Goal: Task Accomplishment & Management: Complete application form

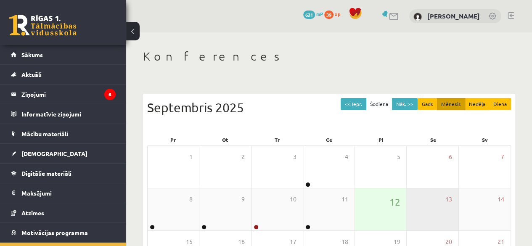
scroll to position [34, 0]
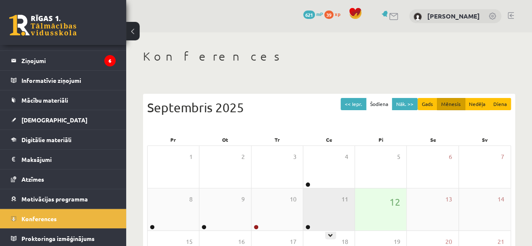
click at [332, 221] on div "11" at bounding box center [328, 209] width 51 height 42
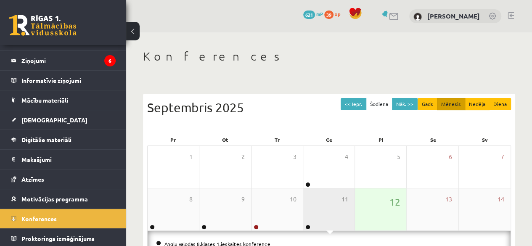
click at [332, 222] on div "11" at bounding box center [328, 209] width 51 height 42
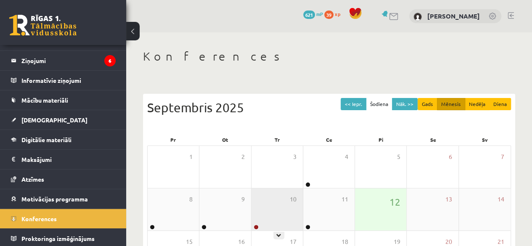
click at [264, 195] on div "10" at bounding box center [276, 209] width 51 height 42
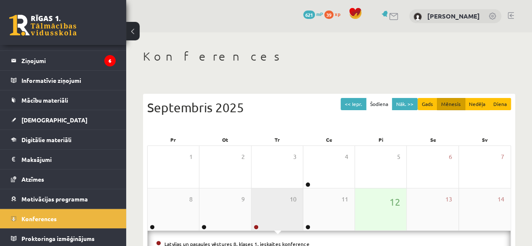
click at [265, 196] on div "10" at bounding box center [276, 209] width 51 height 42
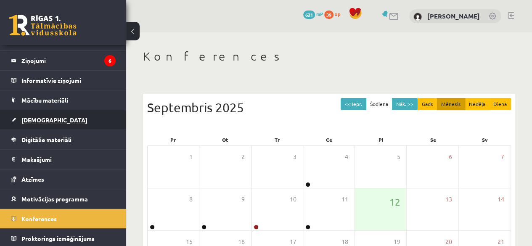
click at [37, 115] on link "[DEMOGRAPHIC_DATA]" at bounding box center [63, 119] width 105 height 19
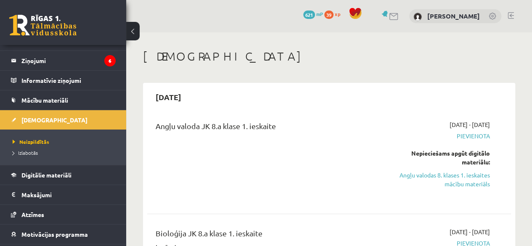
drag, startPoint x: 475, startPoint y: 182, endPoint x: 303, endPoint y: 44, distance: 220.3
click at [475, 182] on link "Angļu valodas 8. klases 1. ieskaites mācību materiāls" at bounding box center [438, 180] width 103 height 18
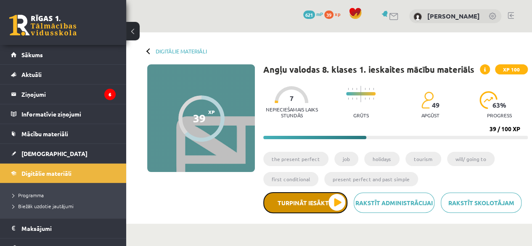
click at [332, 200] on button "Turpināt iesākto" at bounding box center [305, 202] width 84 height 21
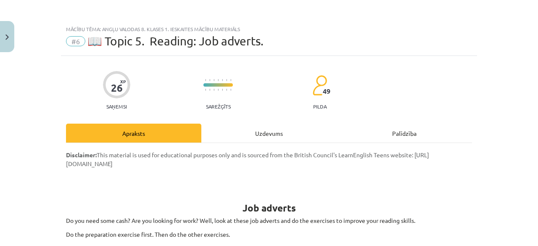
click at [263, 192] on button "Turpināt iesākto" at bounding box center [306, 202] width 86 height 21
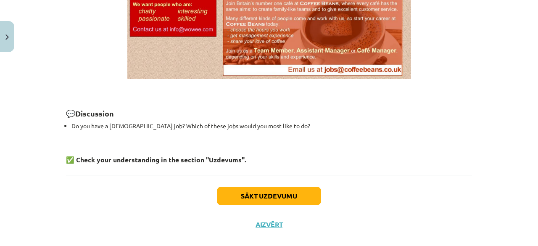
scroll to position [681, 0]
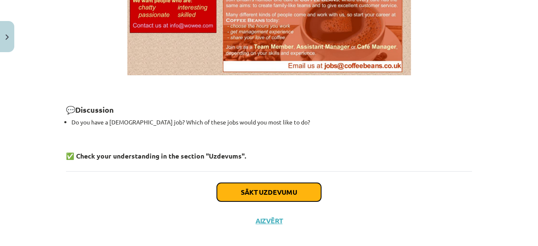
click at [259, 192] on button "Sākt uzdevumu" at bounding box center [269, 192] width 104 height 18
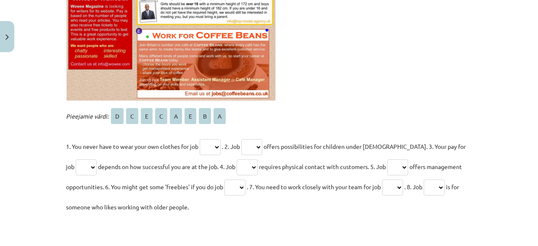
scroll to position [337, 0]
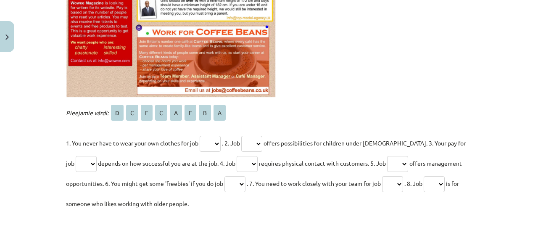
click at [209, 140] on select "* * * * * * * *" at bounding box center [210, 144] width 21 height 16
click at [284, 108] on p "Pieejamie vārdi: D C E C A E B A" at bounding box center [269, 113] width 406 height 20
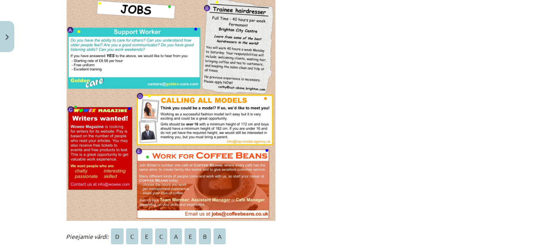
scroll to position [193, 0]
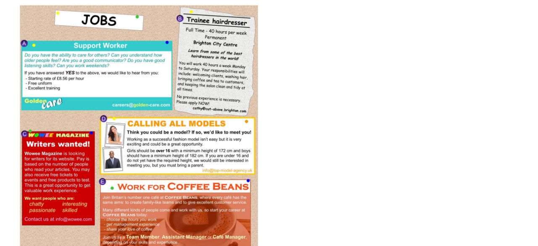
drag, startPoint x: 521, startPoint y: 20, endPoint x: 506, endPoint y: 14, distance: 15.3
click at [520, 36] on div "Mācību tēma: Angļu valodas 8. klases 1. ieskaites mācību materiāls #6 📖 Topic 5…" at bounding box center [269, 123] width 538 height 246
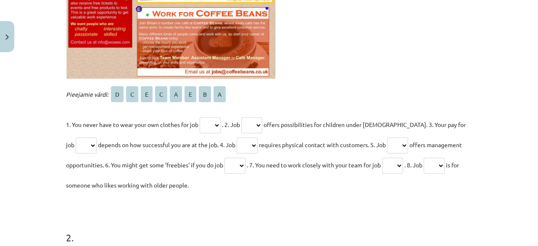
scroll to position [354, 0]
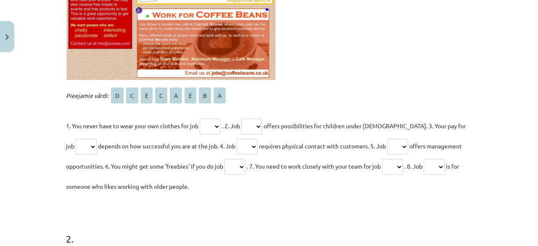
click at [442, 163] on select "* * * * * * * *" at bounding box center [434, 167] width 21 height 16
click at [430, 159] on select "* * * * * * * *" at bounding box center [434, 167] width 21 height 16
click at [420, 198] on form "1 . Fill the gaps with the correct letter. Pieejamie vārdi: D C E C A E B A 1. …" at bounding box center [269, 150] width 406 height 674
click at [445, 160] on select "* * * * * * * *" at bounding box center [434, 167] width 21 height 16
select select "*"
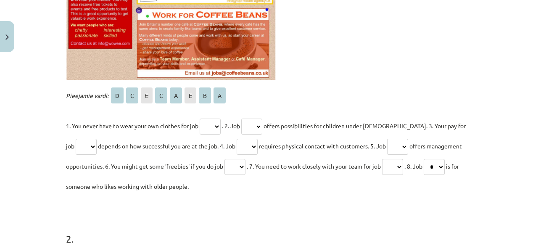
click at [430, 159] on select "* * * * * * * *" at bounding box center [434, 167] width 21 height 16
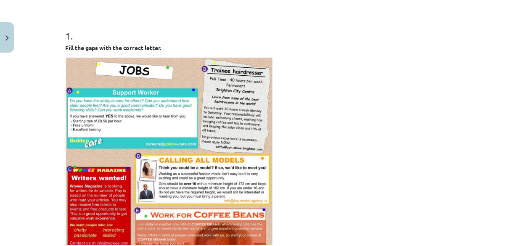
scroll to position [0, 0]
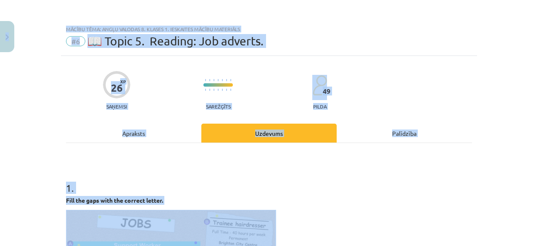
drag, startPoint x: 13, startPoint y: 22, endPoint x: 11, endPoint y: 26, distance: 4.9
click at [12, 25] on div "Mācību tēma: Angļu valodas 8. klases 1. ieskaites mācību materiāls #6 📖 Topic 5…" at bounding box center [269, 123] width 538 height 246
click at [9, 26] on button "Close" at bounding box center [7, 36] width 14 height 31
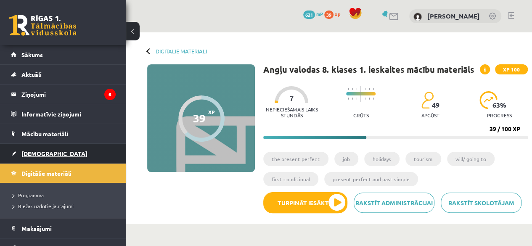
click at [39, 148] on link "[DEMOGRAPHIC_DATA]" at bounding box center [63, 153] width 105 height 19
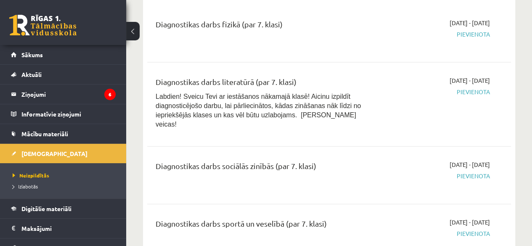
scroll to position [912, 0]
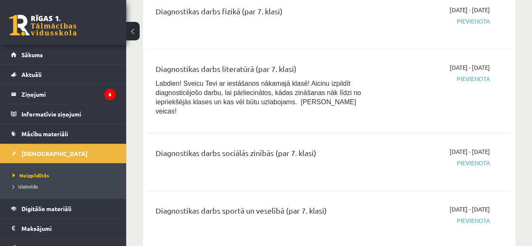
click at [268, 8] on div "Diagnostikas darbs fizikā (par 7. klasi)" at bounding box center [265, 13] width 219 height 16
click at [273, 7] on div "Diagnostikas darbs fizikā (par 7. klasi)" at bounding box center [265, 13] width 219 height 16
click at [273, 8] on div "Diagnostikas darbs fizikā (par 7. klasi)" at bounding box center [265, 13] width 219 height 16
click at [456, 41] on div "Diagnostikas darbs fizikā (par 7. klasi) 2025-09-16 - 2025-09-30 Pievienota" at bounding box center [329, 20] width 364 height 47
click at [284, 93] on p "Labdien! Sveicu Tevi ar iestāšanos nākamajā klasē! Aicinu izpildīt diagnosticēj…" at bounding box center [265, 97] width 219 height 37
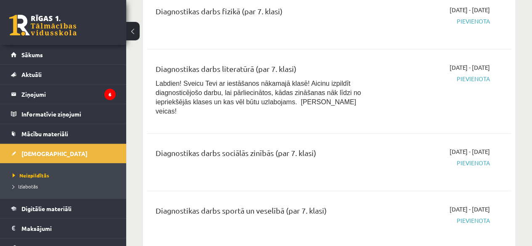
click at [320, 63] on div "Diagnostikas darbs literatūrā (par 7. klasi)" at bounding box center [265, 71] width 219 height 16
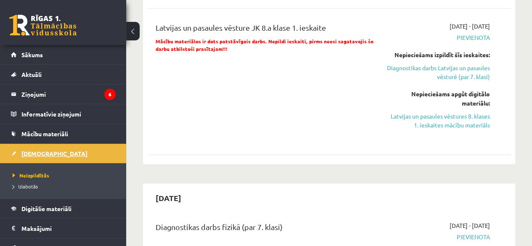
click at [36, 147] on link "[DEMOGRAPHIC_DATA]" at bounding box center [63, 153] width 105 height 19
click at [31, 50] on link "Sākums" at bounding box center [63, 54] width 105 height 19
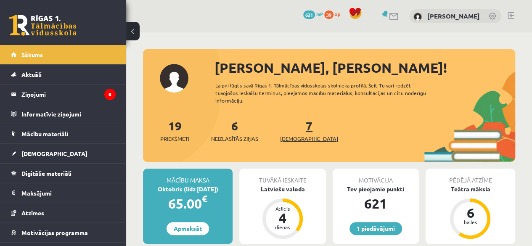
click at [295, 141] on span "[DEMOGRAPHIC_DATA]" at bounding box center [309, 138] width 58 height 8
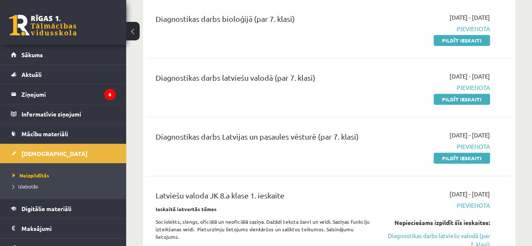
scroll to position [319, 0]
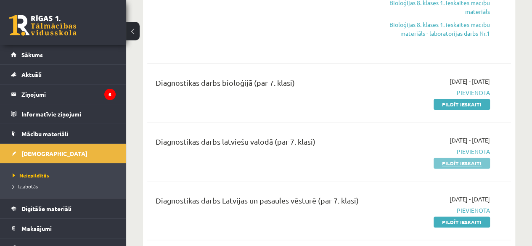
click at [477, 161] on link "Pildīt ieskaiti" at bounding box center [461, 163] width 56 height 11
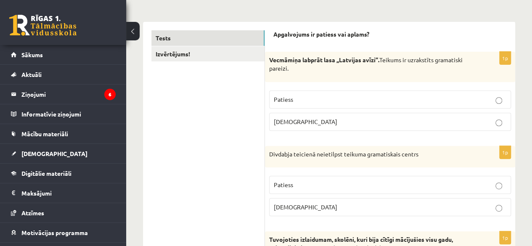
scroll to position [124, 0]
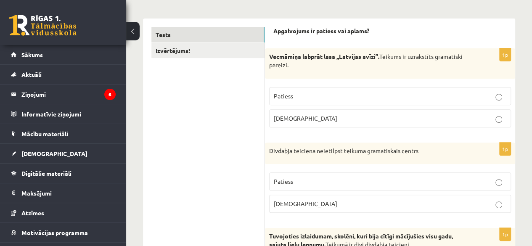
click at [500, 115] on p "[DEMOGRAPHIC_DATA]" at bounding box center [390, 118] width 232 height 9
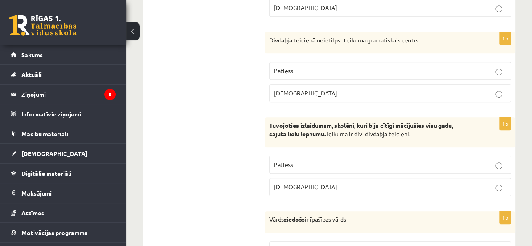
scroll to position [255, 0]
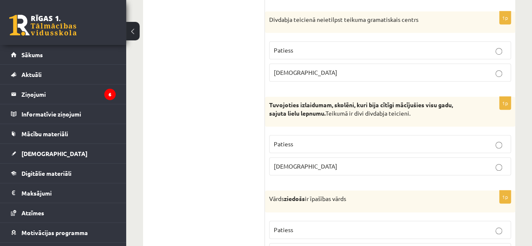
click at [339, 169] on p "[DEMOGRAPHIC_DATA]" at bounding box center [390, 166] width 232 height 9
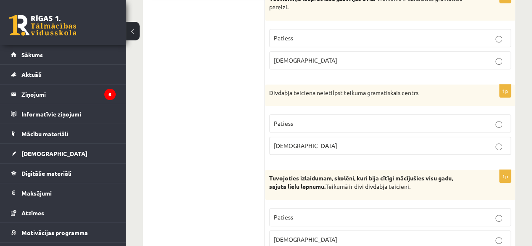
scroll to position [195, 0]
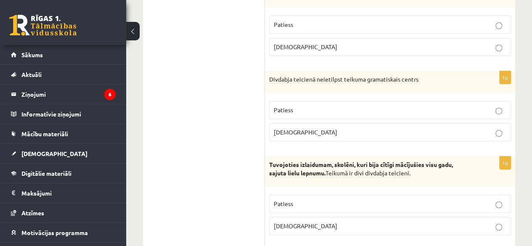
click at [426, 128] on p "Aplams" at bounding box center [390, 132] width 232 height 9
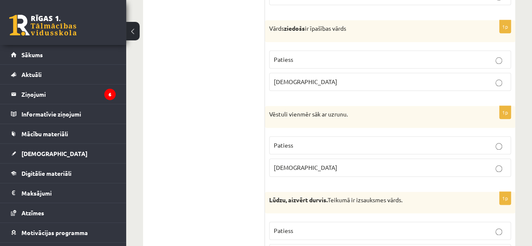
scroll to position [419, 0]
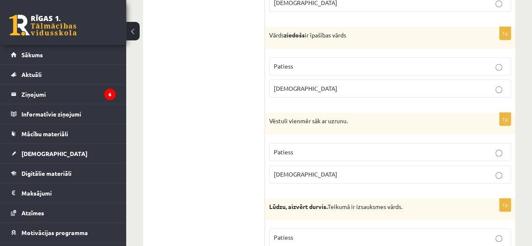
click at [430, 63] on p "Patiess" at bounding box center [390, 66] width 232 height 9
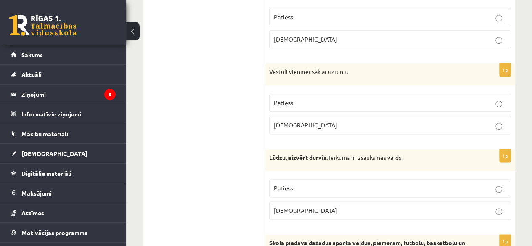
scroll to position [482, 0]
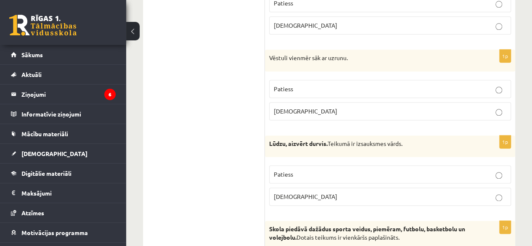
click at [489, 81] on label "Patiess" at bounding box center [390, 89] width 242 height 18
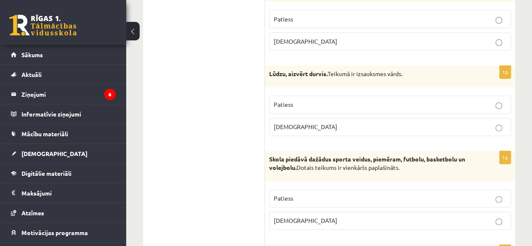
scroll to position [555, 0]
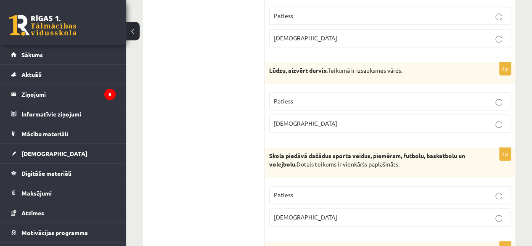
click at [485, 119] on p "Aplams" at bounding box center [390, 123] width 232 height 9
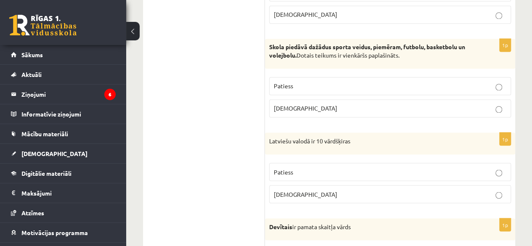
scroll to position [653, 0]
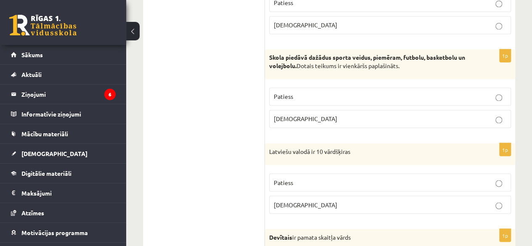
click at [488, 178] on p "Patiess" at bounding box center [390, 182] width 232 height 9
click at [480, 92] on p "Patiess" at bounding box center [390, 96] width 232 height 9
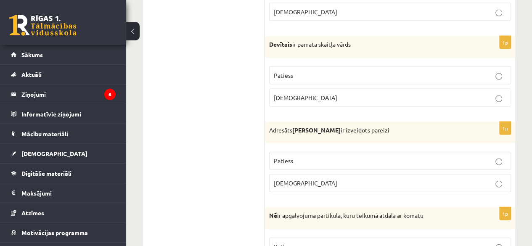
scroll to position [829, 0]
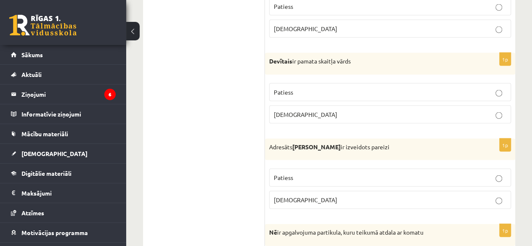
click at [447, 115] on label "Aplams" at bounding box center [390, 114] width 242 height 18
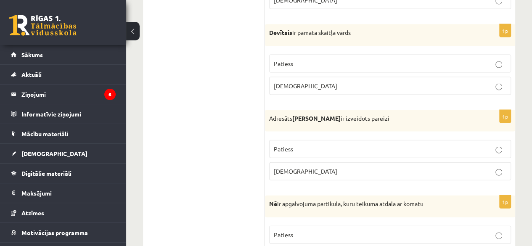
scroll to position [864, 0]
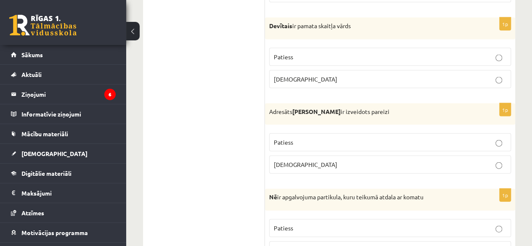
click at [477, 224] on p "Patiess" at bounding box center [390, 228] width 232 height 9
click at [486, 160] on p "Aplams" at bounding box center [390, 164] width 232 height 9
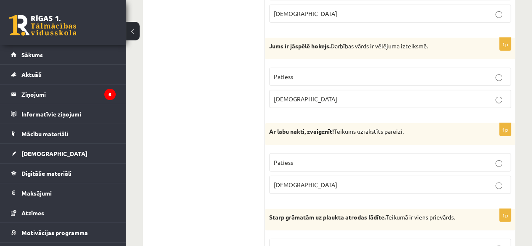
scroll to position [1097, 0]
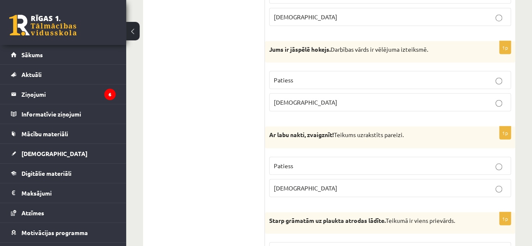
click at [488, 98] on p "Aplams" at bounding box center [390, 102] width 232 height 9
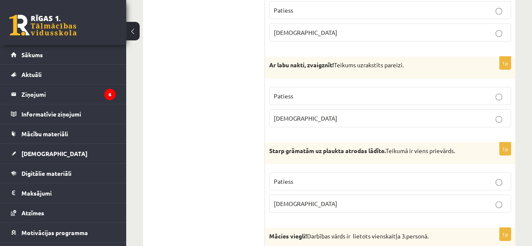
click at [424, 92] on p "Patiess" at bounding box center [390, 96] width 232 height 9
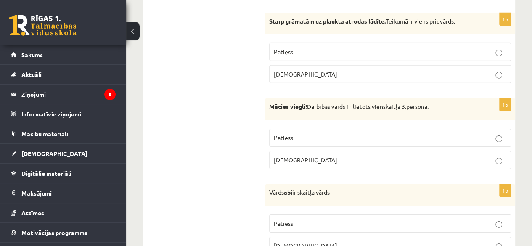
scroll to position [1290, 0]
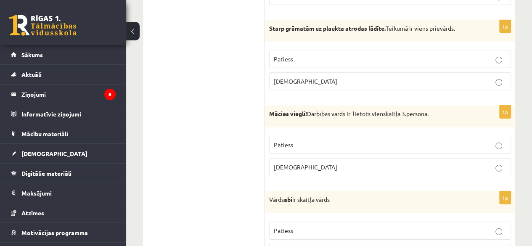
click at [474, 163] on label "Aplams" at bounding box center [390, 167] width 242 height 18
click at [477, 77] on p "Aplams" at bounding box center [390, 81] width 232 height 9
click at [425, 226] on p "Patiess" at bounding box center [390, 230] width 232 height 9
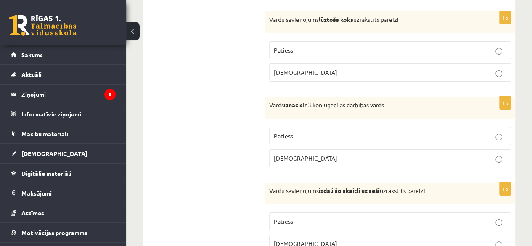
scroll to position [1552, 0]
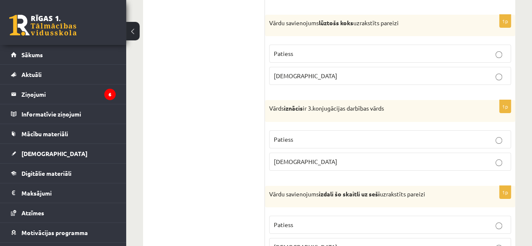
click at [418, 71] on p "Aplams" at bounding box center [390, 75] width 232 height 9
click at [396, 157] on p "Aplams" at bounding box center [390, 161] width 232 height 9
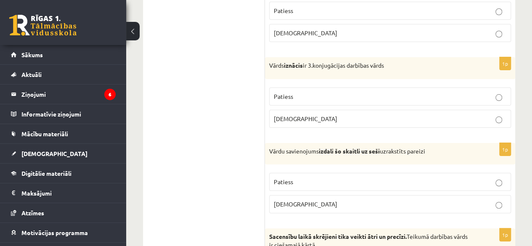
scroll to position [1638, 0]
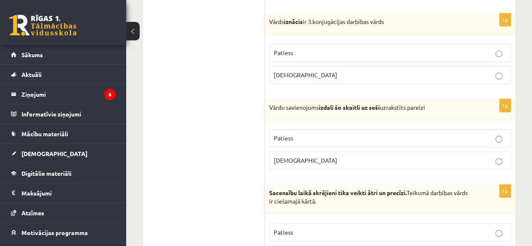
click at [486, 156] on p "Aplams" at bounding box center [390, 160] width 232 height 9
drag, startPoint x: 531, startPoint y: 143, endPoint x: 535, endPoint y: 139, distance: 5.4
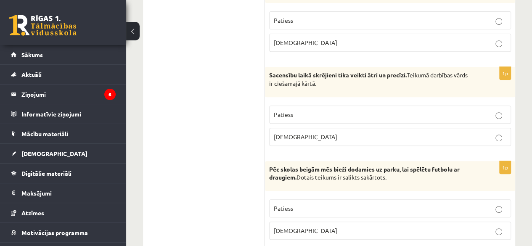
scroll to position [1753, 0]
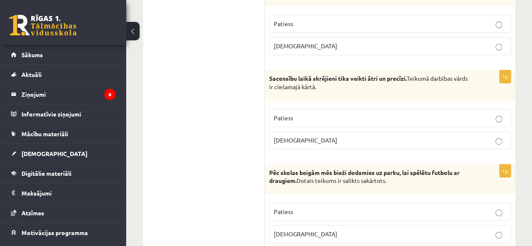
click at [439, 113] on p "Patiess" at bounding box center [390, 117] width 232 height 9
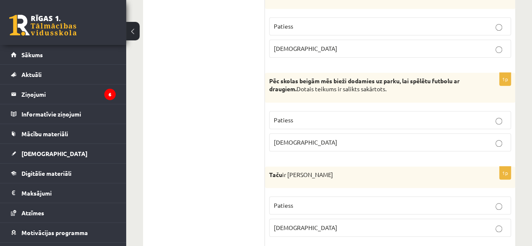
scroll to position [1896, 0]
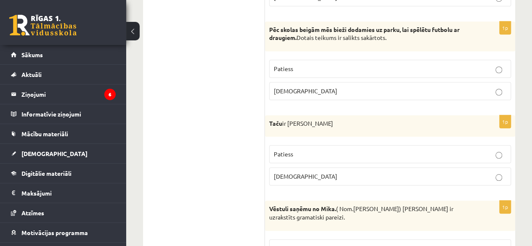
click at [462, 87] on p "Aplams" at bounding box center [390, 91] width 232 height 9
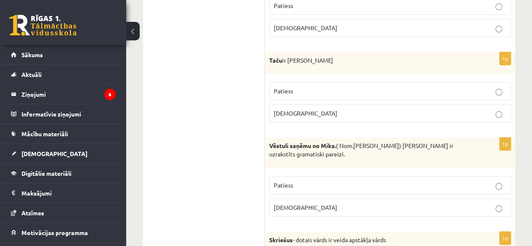
scroll to position [1962, 0]
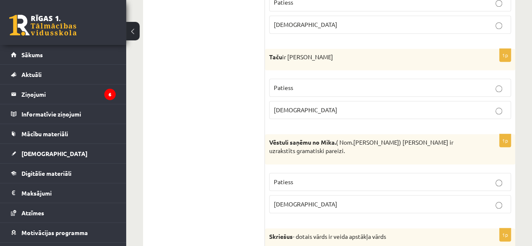
click at [470, 101] on label "[DEMOGRAPHIC_DATA]" at bounding box center [390, 110] width 242 height 18
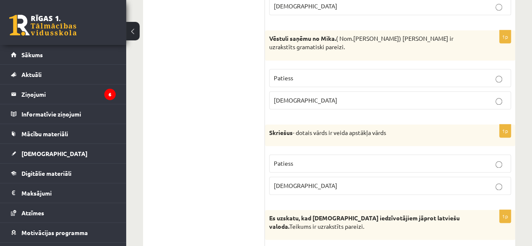
scroll to position [2069, 0]
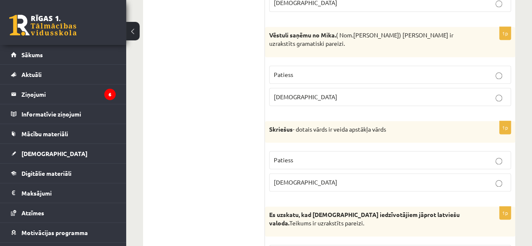
click at [426, 70] on p "Patiess" at bounding box center [390, 74] width 232 height 9
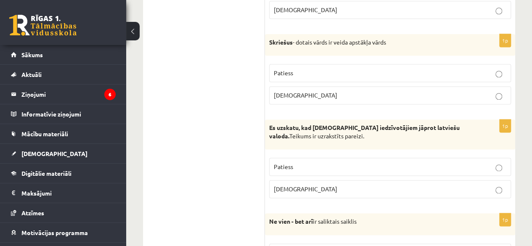
scroll to position [2163, 0]
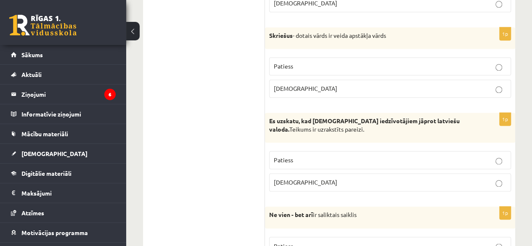
click at [480, 178] on p "[DEMOGRAPHIC_DATA]" at bounding box center [390, 182] width 232 height 9
click at [444, 62] on p "Patiess" at bounding box center [390, 66] width 232 height 9
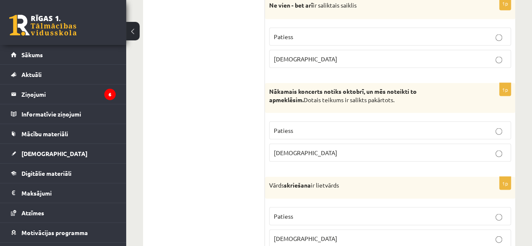
scroll to position [2355, 0]
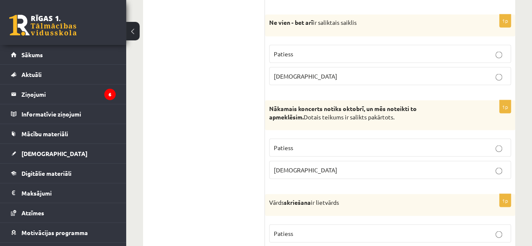
click at [468, 71] on p "[DEMOGRAPHIC_DATA]" at bounding box center [390, 75] width 232 height 9
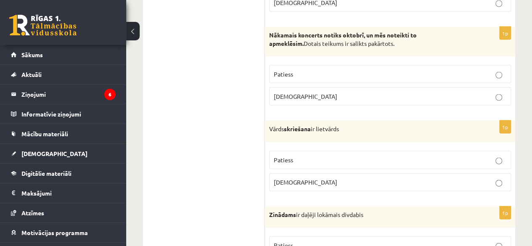
scroll to position [2435, 0]
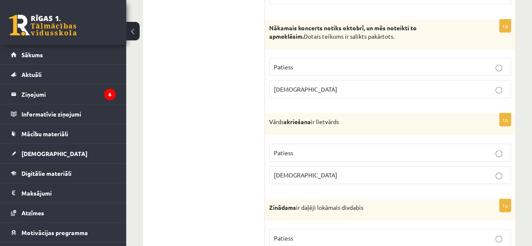
click at [476, 171] on p "[DEMOGRAPHIC_DATA]" at bounding box center [390, 175] width 232 height 9
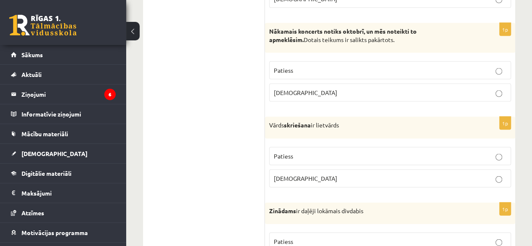
scroll to position [2442, 0]
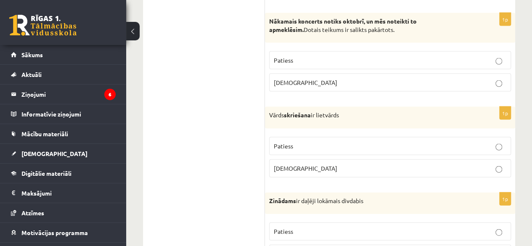
click at [456, 78] on p "[DEMOGRAPHIC_DATA]" at bounding box center [390, 82] width 232 height 9
click at [453, 222] on label "Patiess" at bounding box center [390, 231] width 242 height 18
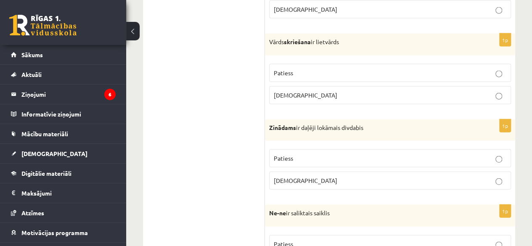
scroll to position [2559, 0]
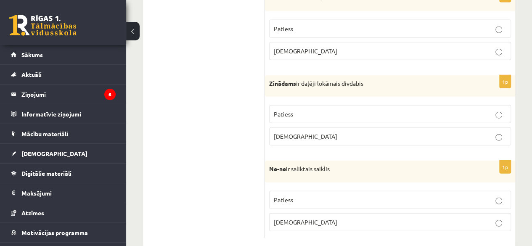
click at [444, 218] on p "[DEMOGRAPHIC_DATA]" at bounding box center [390, 222] width 232 height 9
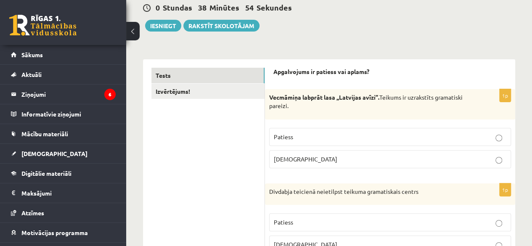
scroll to position [0, 0]
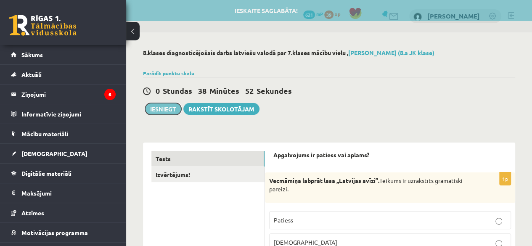
click at [156, 110] on button "Iesniegt" at bounding box center [163, 109] width 36 height 12
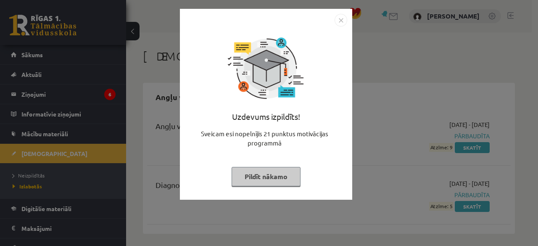
click at [341, 18] on img "Close" at bounding box center [341, 20] width 13 height 13
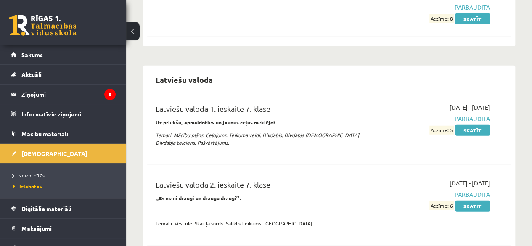
scroll to position [1058, 0]
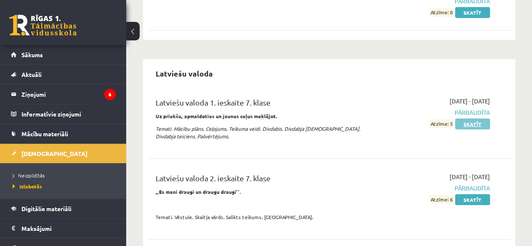
click at [484, 119] on link "Skatīt" at bounding box center [472, 124] width 35 height 11
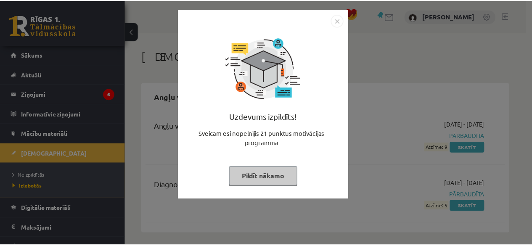
scroll to position [1058, 0]
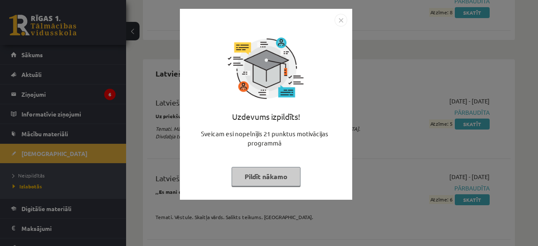
click at [344, 16] on img "Close" at bounding box center [341, 20] width 13 height 13
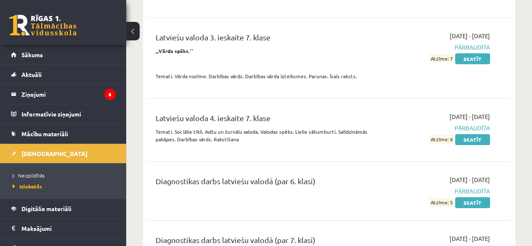
scroll to position [1286, 0]
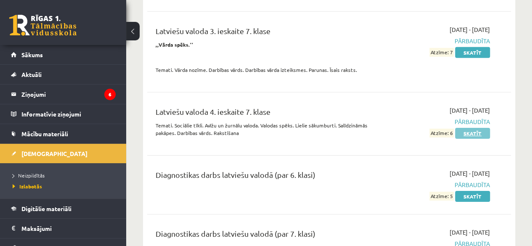
click at [479, 128] on link "Skatīt" at bounding box center [472, 133] width 35 height 11
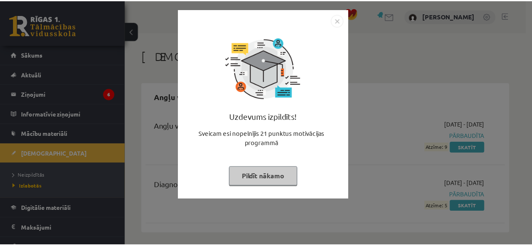
scroll to position [1284, 0]
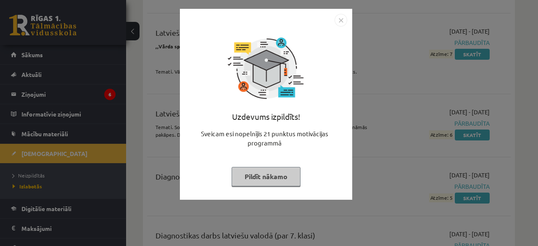
click at [346, 19] on img "Close" at bounding box center [341, 20] width 13 height 13
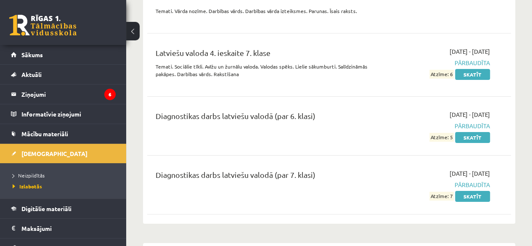
scroll to position [1363, 0]
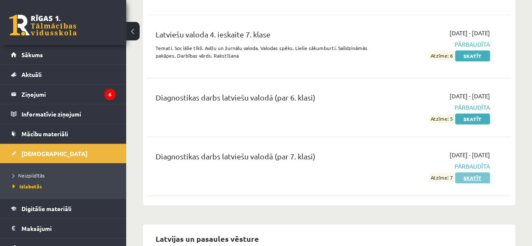
click at [478, 172] on link "Skatīt" at bounding box center [472, 177] width 35 height 11
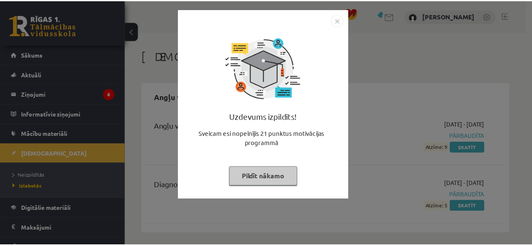
scroll to position [1362, 0]
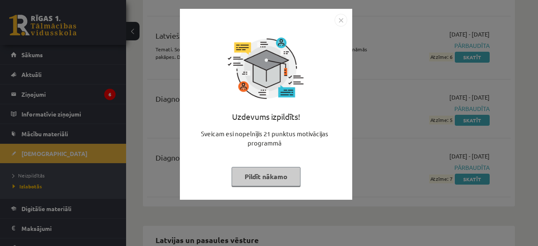
click at [340, 20] on img "Close" at bounding box center [341, 20] width 13 height 13
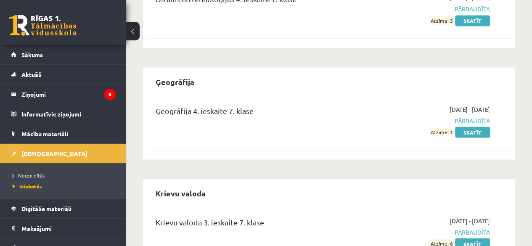
scroll to position [772, 0]
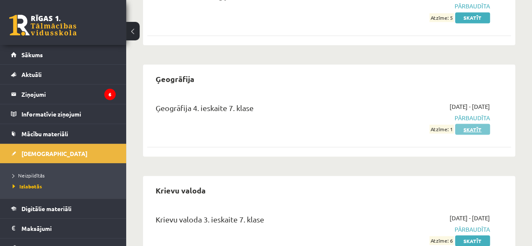
click at [472, 124] on link "Skatīt" at bounding box center [472, 129] width 35 height 11
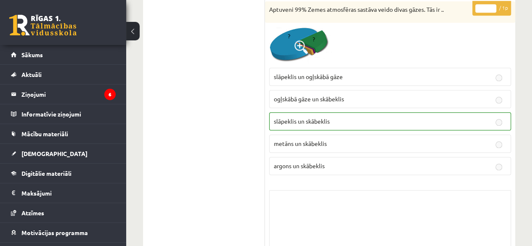
scroll to position [454, 0]
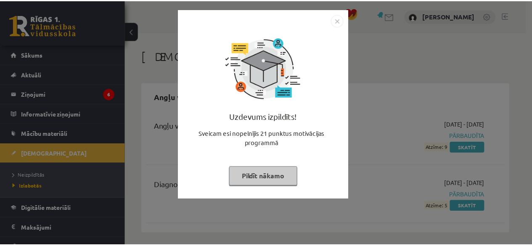
scroll to position [772, 0]
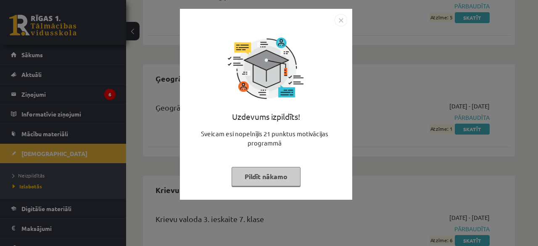
click at [339, 24] on img "Close" at bounding box center [341, 20] width 13 height 13
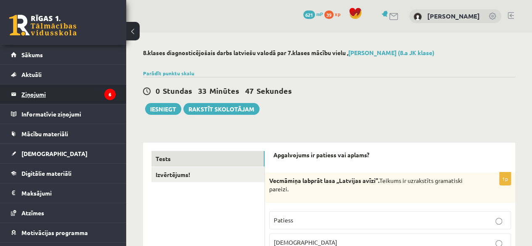
click at [81, 94] on legend "Ziņojumi 6" at bounding box center [68, 93] width 94 height 19
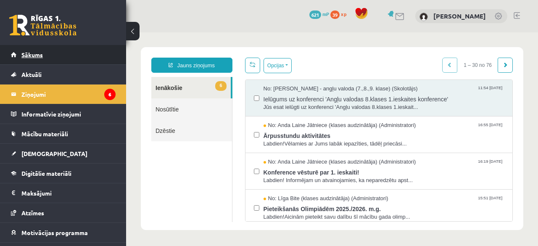
click at [63, 58] on link "Sākums" at bounding box center [63, 54] width 105 height 19
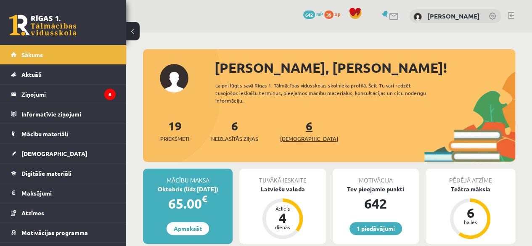
click at [298, 131] on link "6 Ieskaites" at bounding box center [309, 130] width 58 height 25
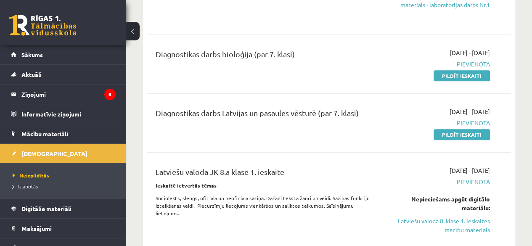
scroll to position [335, 0]
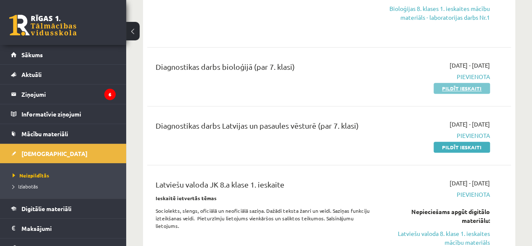
click at [449, 84] on link "Pildīt ieskaiti" at bounding box center [461, 88] width 56 height 11
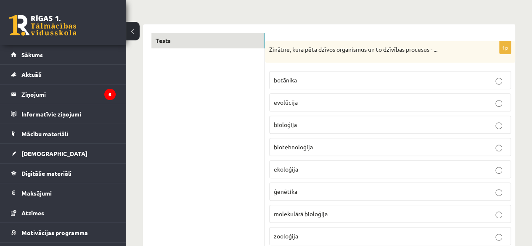
scroll to position [130, 0]
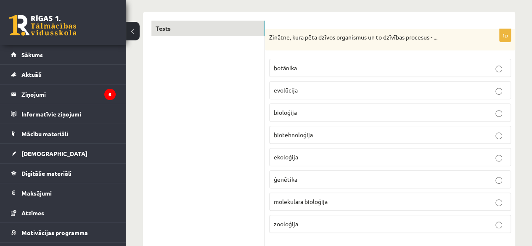
click at [307, 108] on p "bioloģija" at bounding box center [390, 112] width 232 height 9
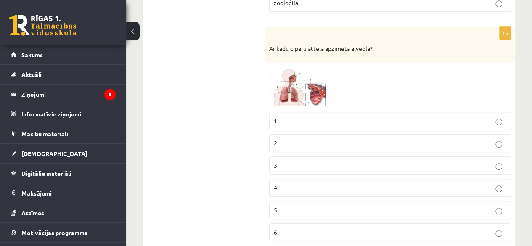
scroll to position [376, 0]
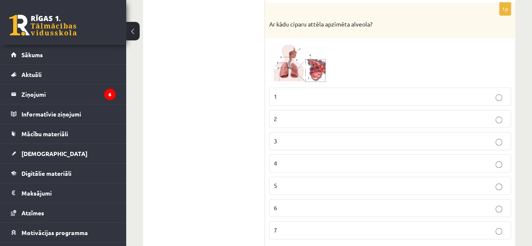
click at [315, 66] on img at bounding box center [300, 62] width 63 height 41
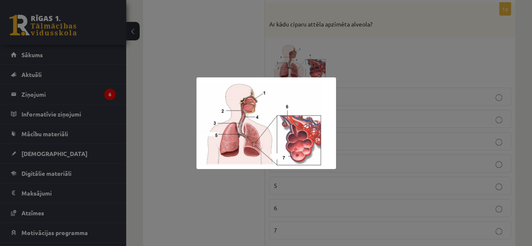
click at [224, 33] on div at bounding box center [266, 123] width 532 height 246
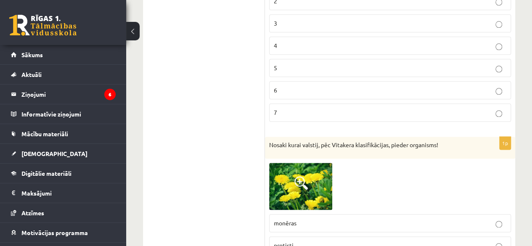
scroll to position [439, 0]
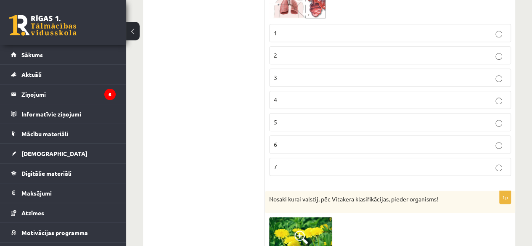
click at [475, 162] on p "7" at bounding box center [390, 166] width 232 height 9
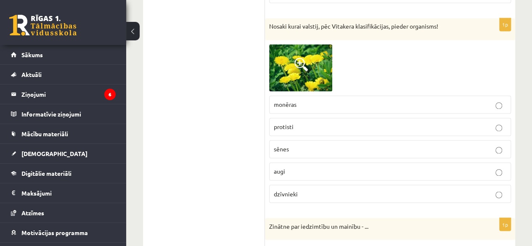
scroll to position [630, 0]
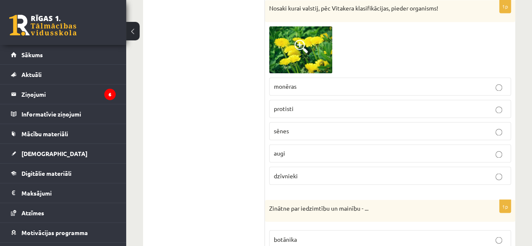
click at [477, 149] on p "augi" at bounding box center [390, 153] width 232 height 9
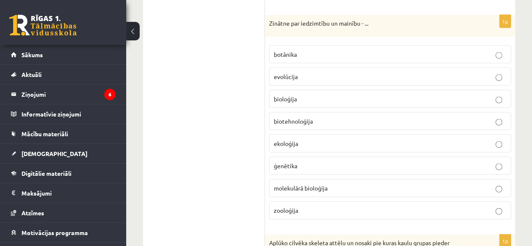
scroll to position [809, 0]
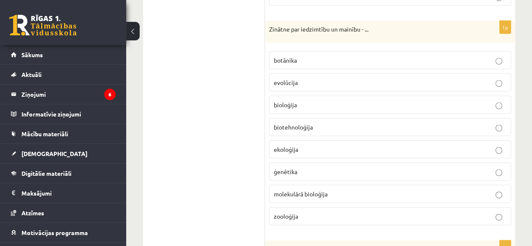
click at [403, 170] on label "ģenētika" at bounding box center [390, 172] width 242 height 18
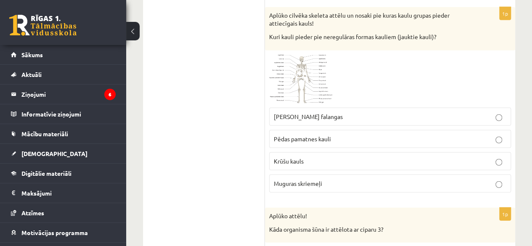
scroll to position [1024, 0]
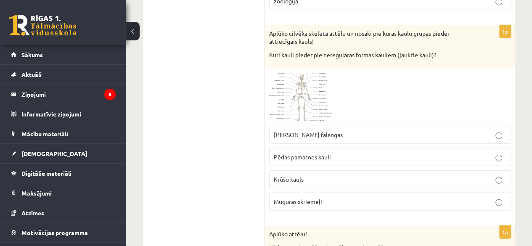
click at [309, 198] on span "Muguras skriemeļi" at bounding box center [298, 202] width 48 height 8
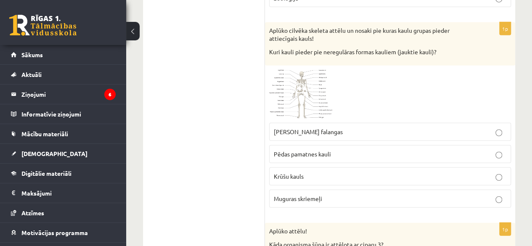
scroll to position [972, 0]
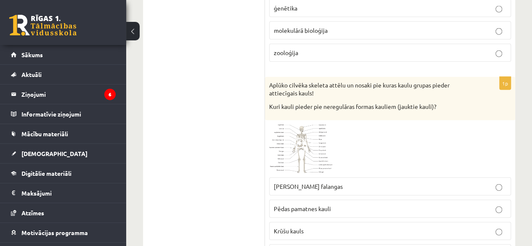
click at [288, 134] on img at bounding box center [300, 148] width 63 height 49
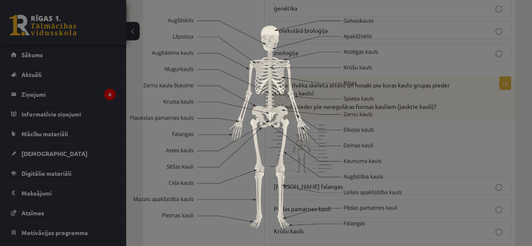
click at [435, 88] on div at bounding box center [266, 123] width 532 height 246
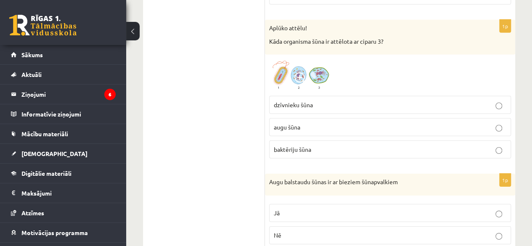
scroll to position [1194, 0]
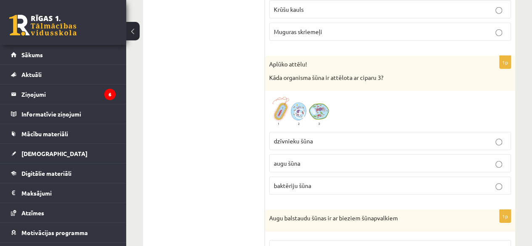
click at [323, 100] on img at bounding box center [300, 111] width 63 height 33
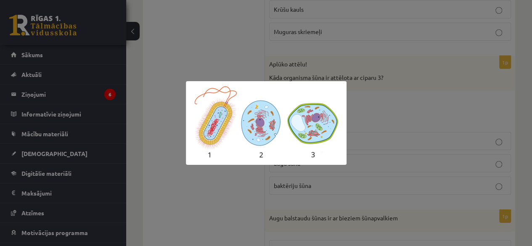
click at [373, 88] on div at bounding box center [266, 123] width 532 height 246
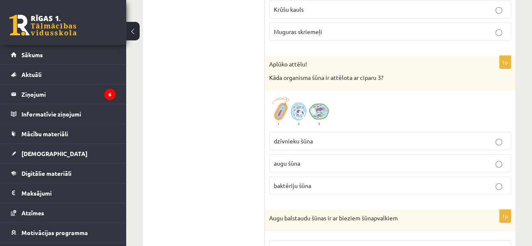
click at [305, 108] on span at bounding box center [300, 114] width 13 height 13
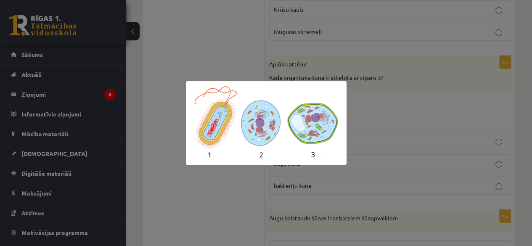
click at [220, 208] on div at bounding box center [266, 123] width 532 height 246
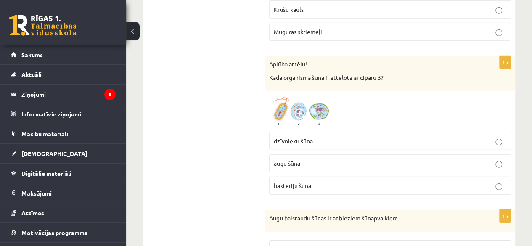
click at [319, 154] on label "augu šūna" at bounding box center [390, 163] width 242 height 18
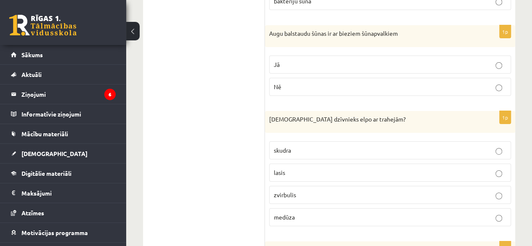
scroll to position [1384, 0]
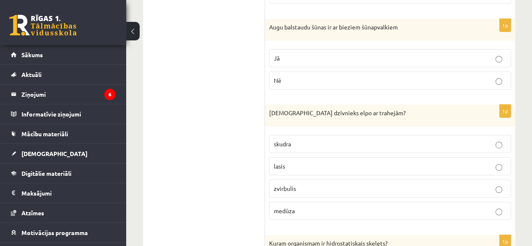
click at [461, 54] on p "Jā" at bounding box center [390, 58] width 232 height 9
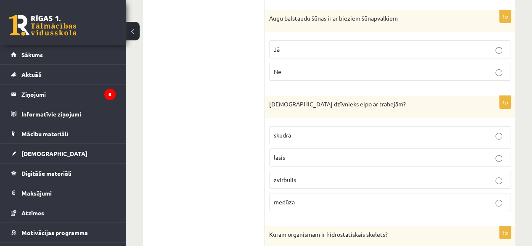
scroll to position [1418, 0]
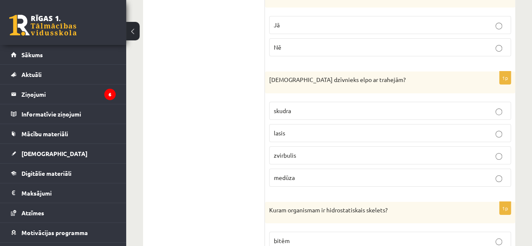
click at [297, 106] on p "skudra" at bounding box center [390, 110] width 232 height 9
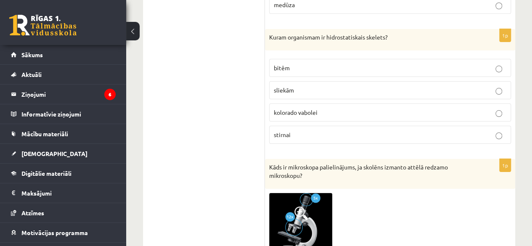
scroll to position [1596, 0]
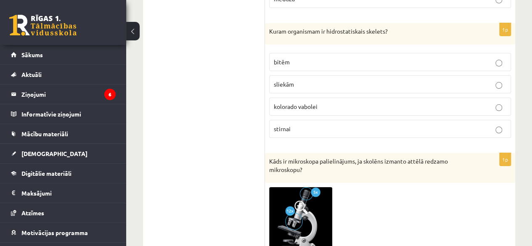
click at [308, 80] on p "sliekām" at bounding box center [390, 84] width 232 height 9
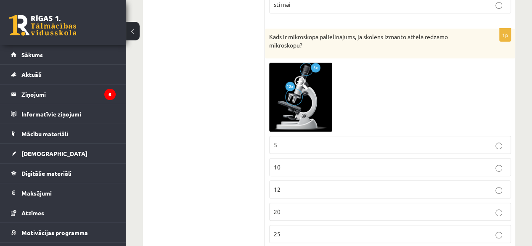
scroll to position [1708, 0]
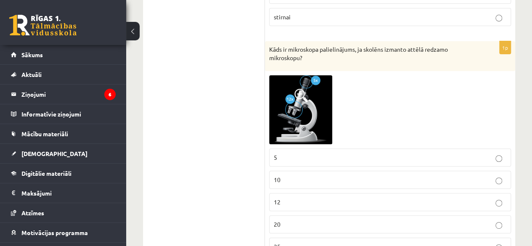
click at [302, 104] on img at bounding box center [300, 109] width 63 height 69
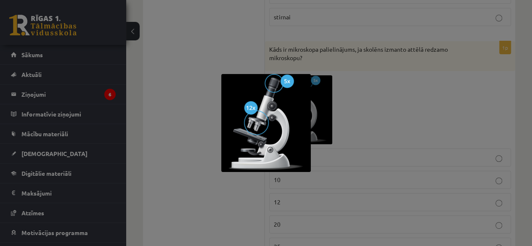
click at [196, 182] on div at bounding box center [266, 123] width 532 height 246
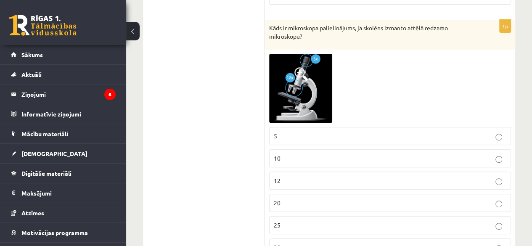
scroll to position [1736, 0]
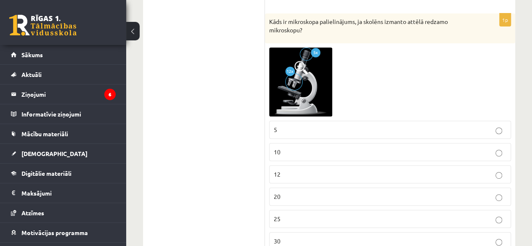
click at [444, 125] on p "5" at bounding box center [390, 129] width 232 height 9
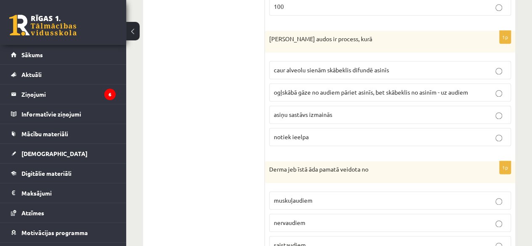
scroll to position [2133, 0]
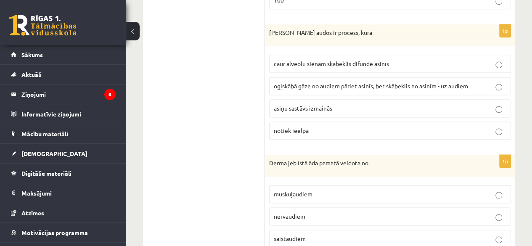
click at [499, 82] on p "ogļskābā gāze no audiem pāriet asinīs, bet skābeklis no asinīm - uz audiem" at bounding box center [390, 86] width 232 height 9
click at [411, 234] on p "saistaudiem" at bounding box center [390, 238] width 232 height 9
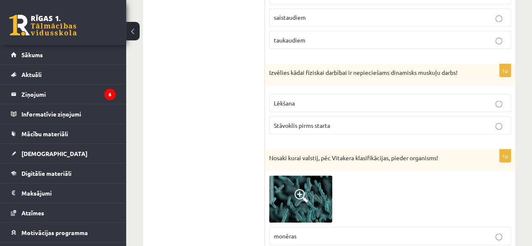
scroll to position [2378, 0]
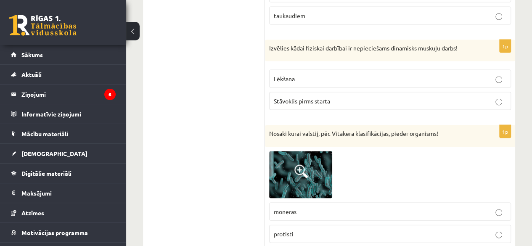
click at [300, 69] on label "Lēkšana" at bounding box center [390, 78] width 242 height 18
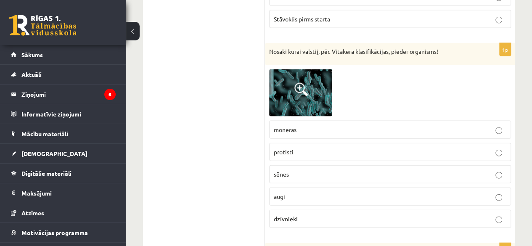
scroll to position [2447, 0]
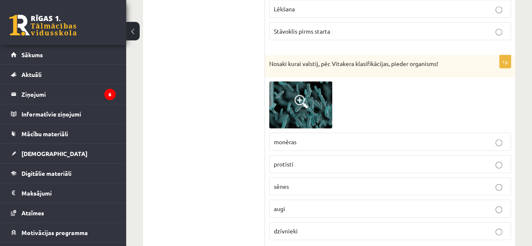
click at [315, 137] on p "monēras" at bounding box center [390, 141] width 232 height 9
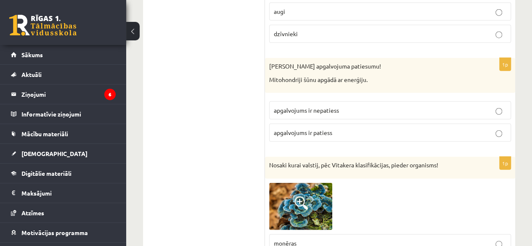
scroll to position [2663, 0]
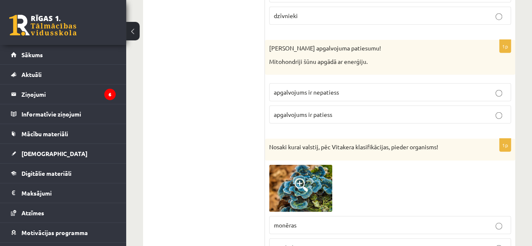
click at [348, 105] on label "apgalvojums ir patiess" at bounding box center [390, 114] width 242 height 18
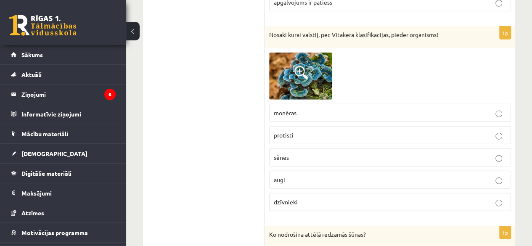
scroll to position [2769, 0]
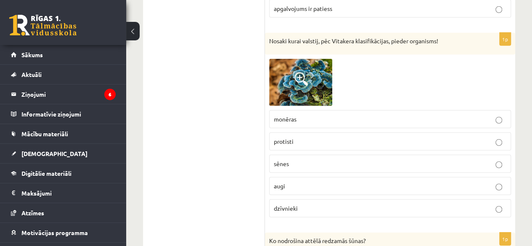
click at [286, 137] on p "protisti" at bounding box center [390, 141] width 232 height 9
click at [296, 159] on p "sēnes" at bounding box center [390, 163] width 232 height 9
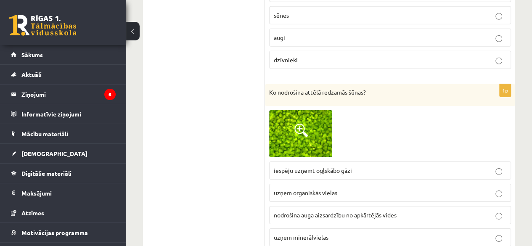
scroll to position [2935, 0]
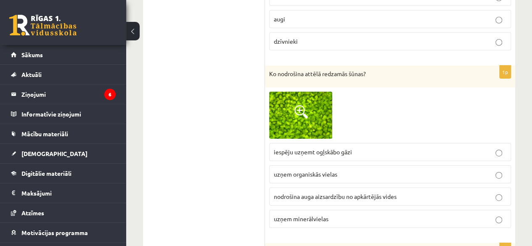
click at [291, 92] on img at bounding box center [300, 115] width 63 height 47
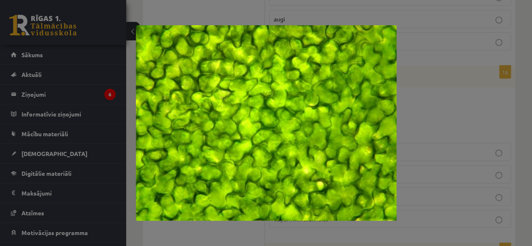
click at [457, 88] on div at bounding box center [266, 123] width 532 height 246
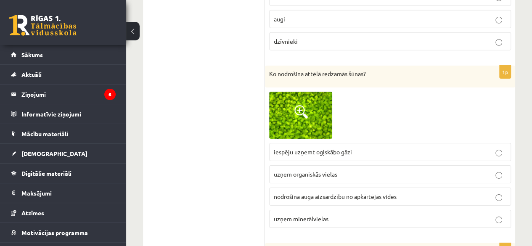
click at [438, 148] on p "iespēju uzņemt ogļskābo gāzi" at bounding box center [390, 152] width 232 height 9
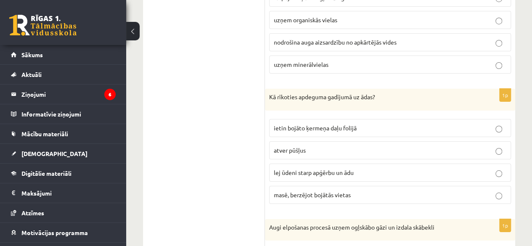
scroll to position [3072, 0]
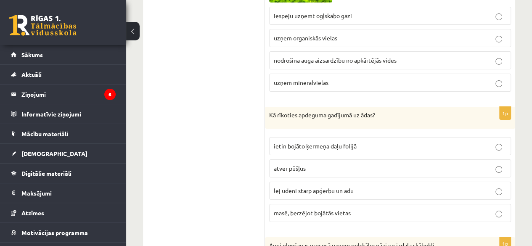
click at [445, 186] on p "lej ūdeni starp apģērbu un ādu" at bounding box center [390, 190] width 232 height 9
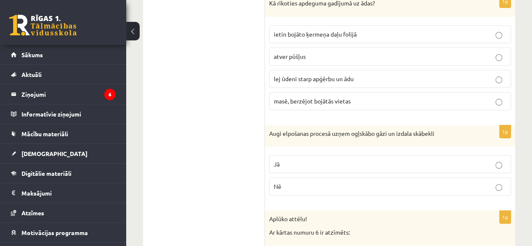
scroll to position [3214, 0]
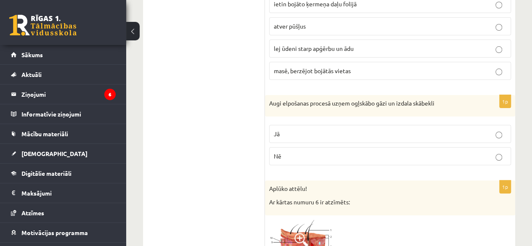
click at [298, 129] on p "Jā" at bounding box center [390, 133] width 232 height 9
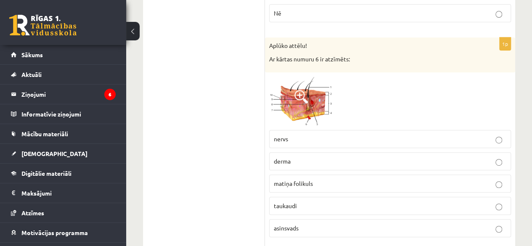
scroll to position [3368, 0]
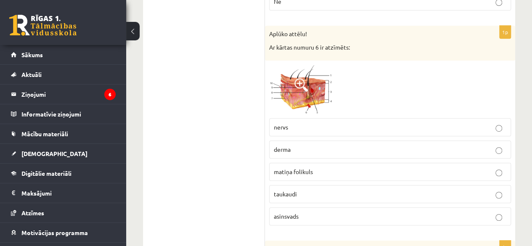
click at [293, 65] on img at bounding box center [300, 89] width 63 height 49
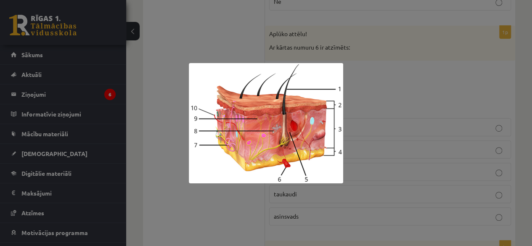
click at [392, 66] on div at bounding box center [266, 123] width 532 height 246
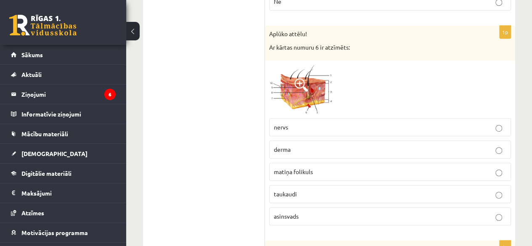
click at [374, 212] on p "asinsvads" at bounding box center [390, 216] width 232 height 9
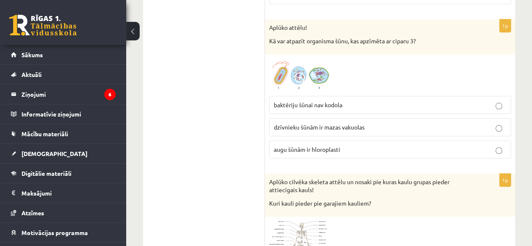
scroll to position [3559, 0]
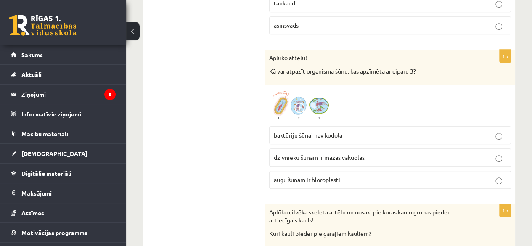
click at [327, 171] on label "augu šūnām ir hloroplasti" at bounding box center [390, 180] width 242 height 18
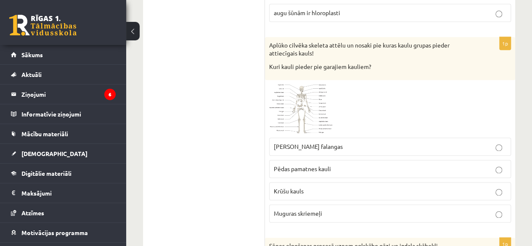
scroll to position [3695, 0]
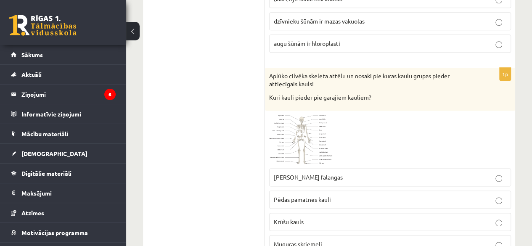
click at [336, 173] on p "[PERSON_NAME] falangas" at bounding box center [390, 177] width 232 height 9
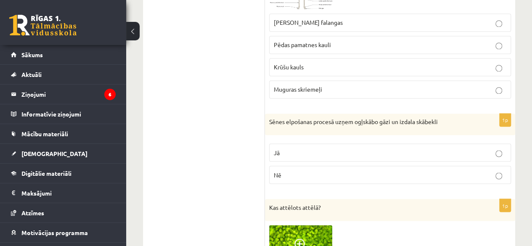
scroll to position [3905, 0]
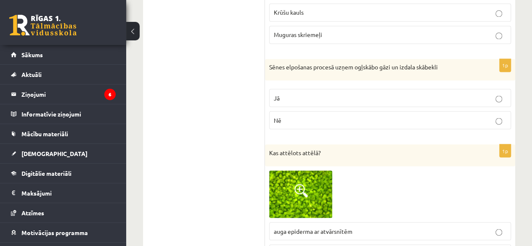
click at [461, 116] on p "Nē" at bounding box center [390, 120] width 232 height 9
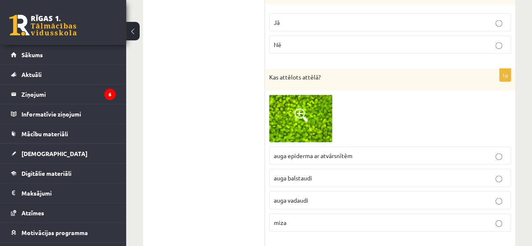
scroll to position [3993, 0]
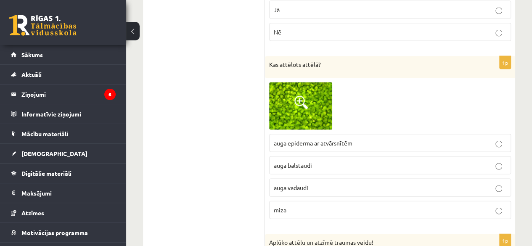
click at [314, 134] on label "auga epiderma ar atvārsnītēm" at bounding box center [390, 143] width 242 height 18
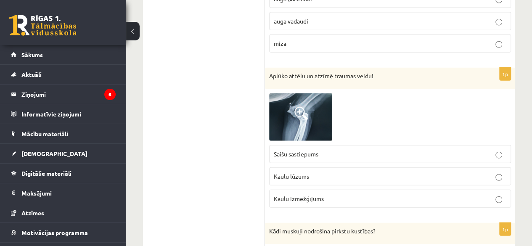
scroll to position [4183, 0]
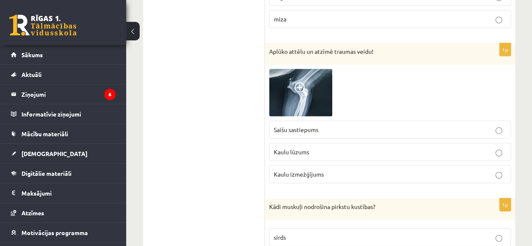
click at [307, 72] on img at bounding box center [300, 92] width 63 height 47
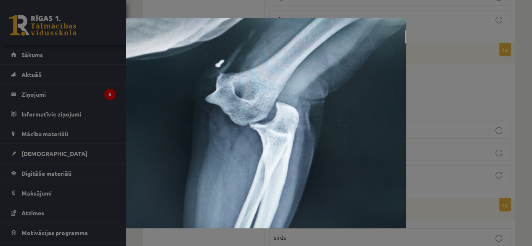
click at [461, 83] on div at bounding box center [266, 123] width 532 height 246
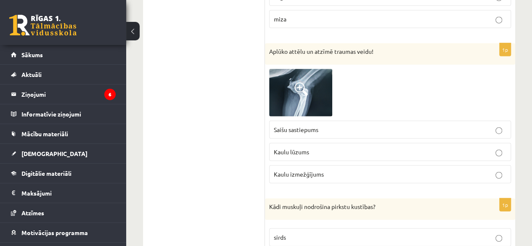
click at [328, 170] on p "Kaulu izmežģījums" at bounding box center [390, 174] width 232 height 9
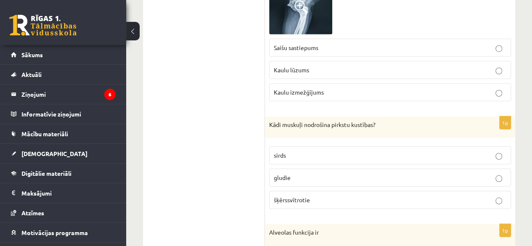
scroll to position [4289, 0]
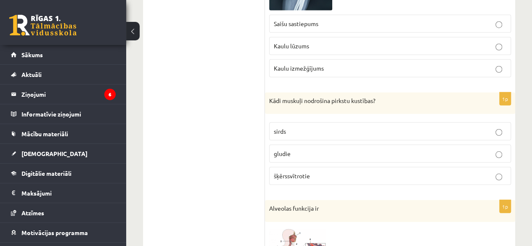
click at [337, 167] on label "šķērssvītrotie" at bounding box center [390, 176] width 242 height 18
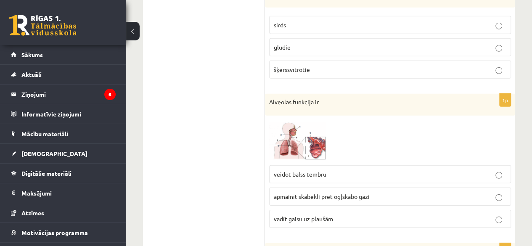
scroll to position [4401, 0]
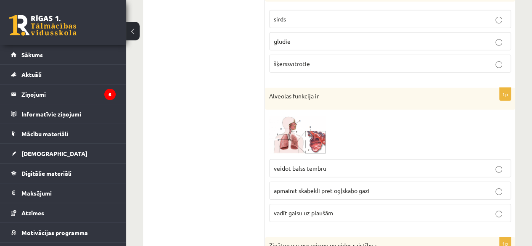
click at [338, 187] on span "apmainīt skābekli pret ogļskābo gāzi" at bounding box center [322, 191] width 96 height 8
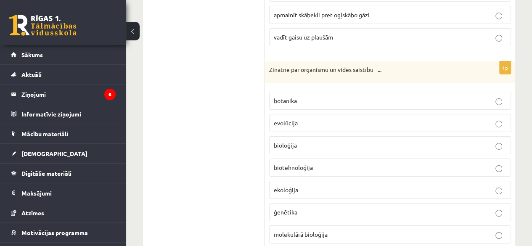
scroll to position [4589, 0]
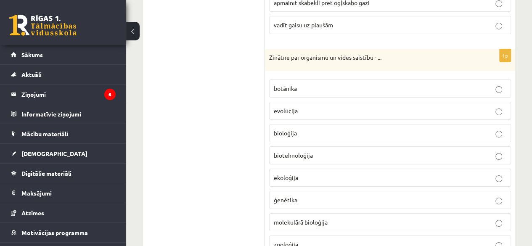
click at [293, 174] on span "ekoloģija" at bounding box center [286, 178] width 24 height 8
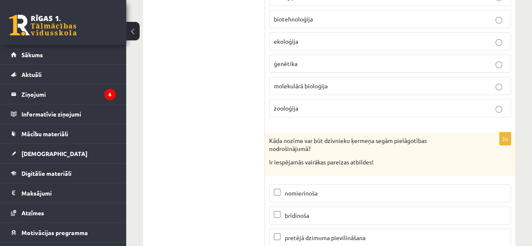
scroll to position [4744, 0]
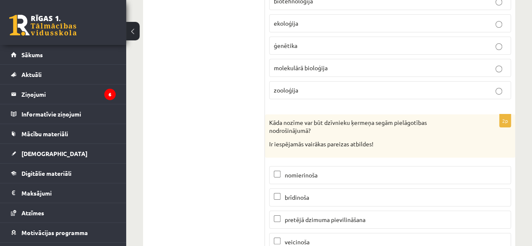
click at [281, 188] on label "brīdinoša" at bounding box center [390, 197] width 242 height 18
click at [282, 215] on p "pretējā dzimuma pievilināšana" at bounding box center [390, 219] width 232 height 9
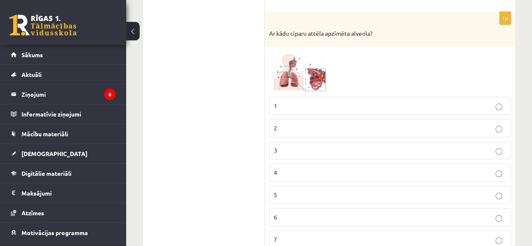
scroll to position [0, 0]
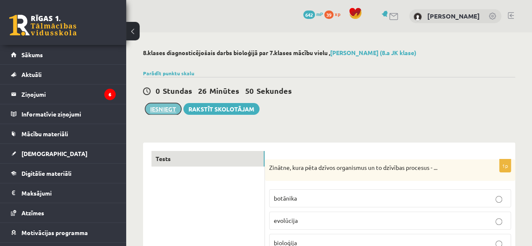
click at [166, 109] on button "Iesniegt" at bounding box center [163, 109] width 36 height 12
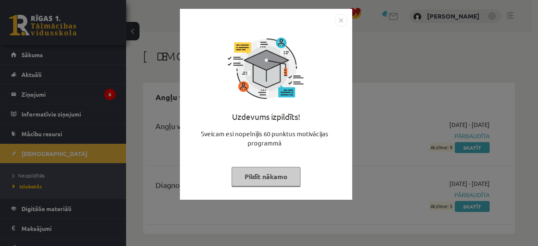
click at [339, 19] on img "Close" at bounding box center [341, 20] width 13 height 13
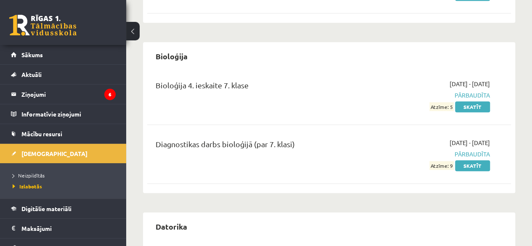
scroll to position [243, 0]
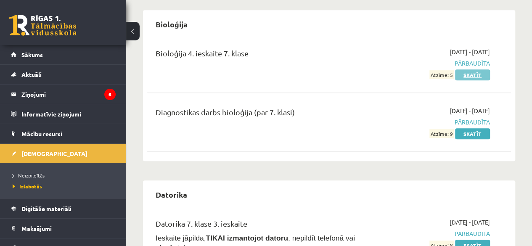
click at [468, 72] on link "Skatīt" at bounding box center [472, 74] width 35 height 11
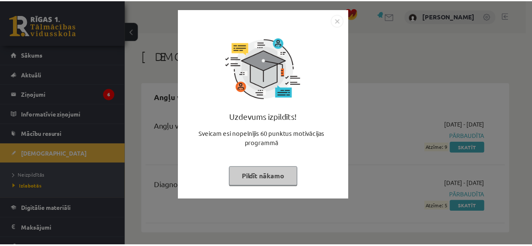
scroll to position [243, 0]
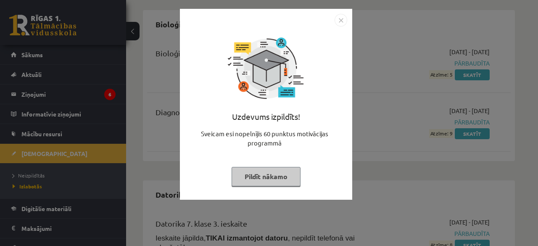
click at [415, 105] on div "Uzdevums izpildīts! Sveicam esi nopelnījis 60 punktus motivācijas programmā Pil…" at bounding box center [269, 123] width 538 height 246
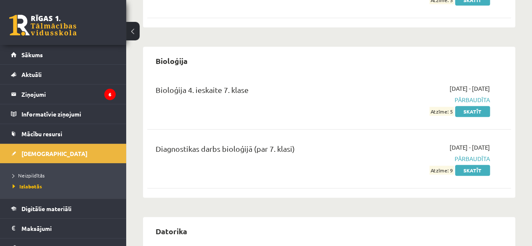
scroll to position [209, 0]
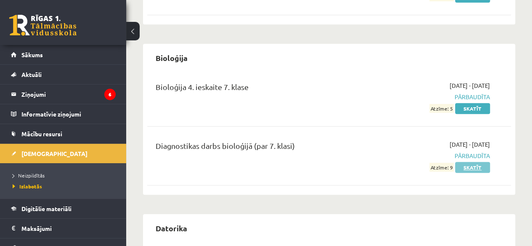
click at [476, 166] on link "Skatīt" at bounding box center [472, 167] width 35 height 11
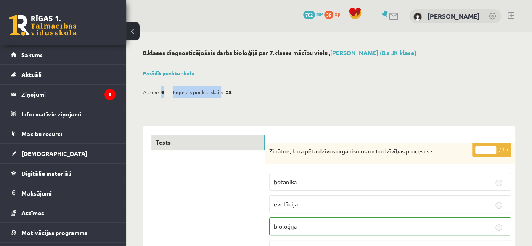
drag, startPoint x: 162, startPoint y: 94, endPoint x: 219, endPoint y: 91, distance: 57.2
click at [219, 91] on div "Atzīme: 9 Kopējais punktu skaits: 28" at bounding box center [191, 92] width 97 height 13
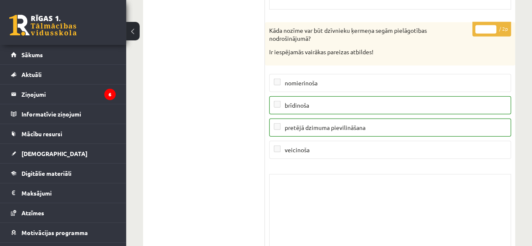
scroll to position [7531, 0]
